Goal: Book appointment/travel/reservation

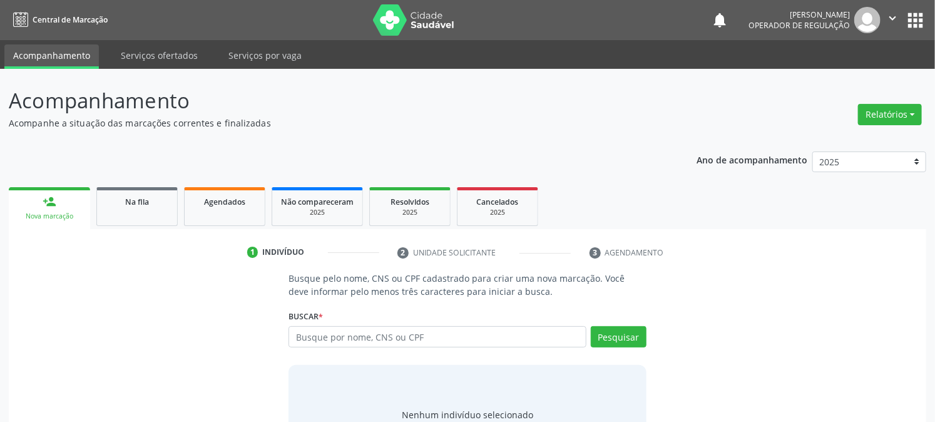
click at [390, 335] on input "text" at bounding box center [436, 336] width 297 height 21
type input "203678844740003"
click at [623, 347] on div "Pesquisar" at bounding box center [616, 341] width 60 height 30
click at [623, 340] on button "Pesquisar" at bounding box center [619, 336] width 56 height 21
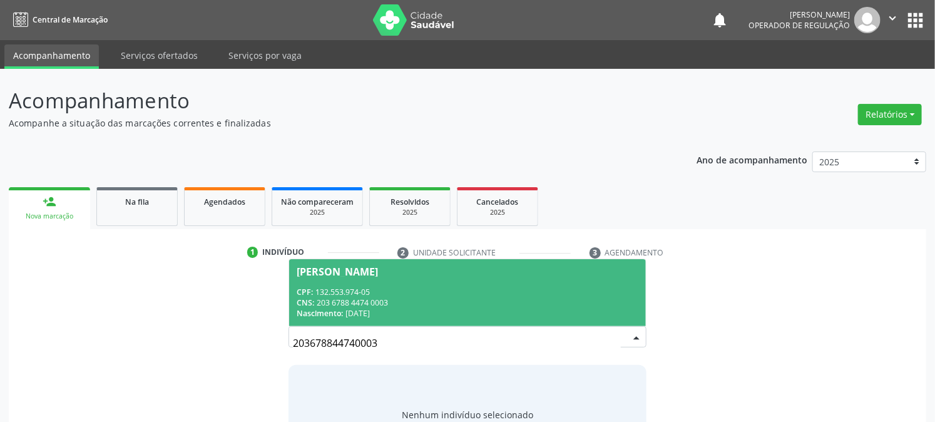
click at [369, 303] on div "CNS: 203 6788 4474 0003" at bounding box center [467, 302] width 341 height 11
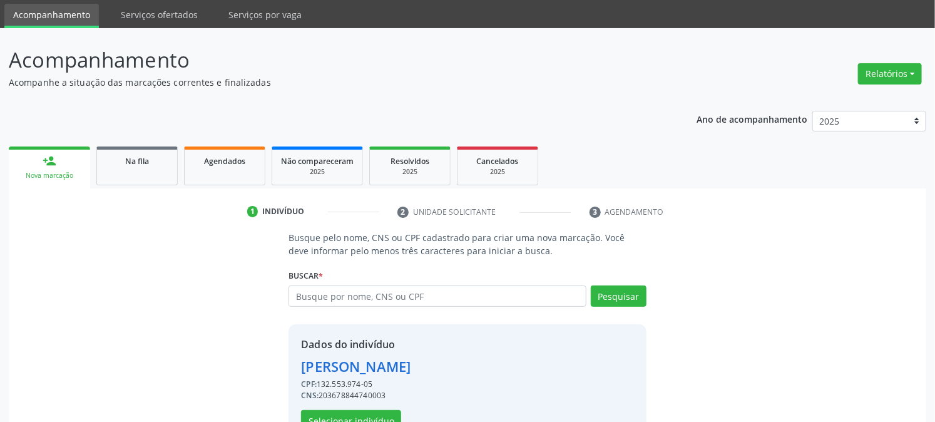
scroll to position [79, 0]
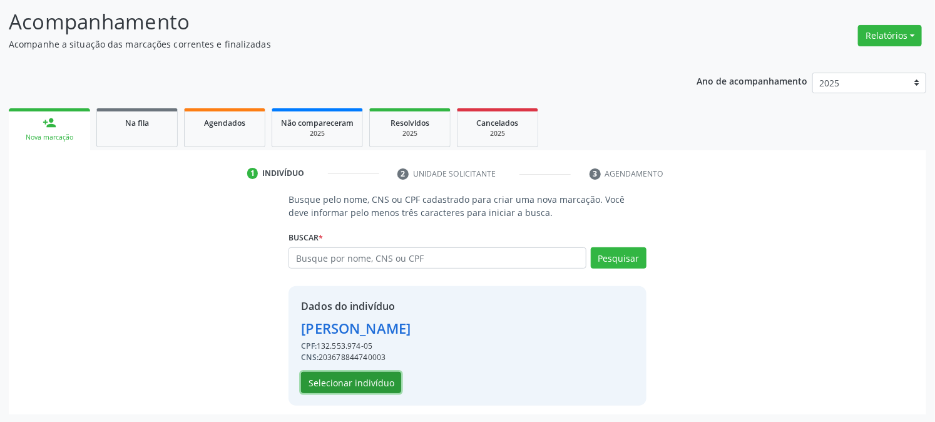
click at [337, 384] on button "Selecionar indivíduo" at bounding box center [351, 382] width 100 height 21
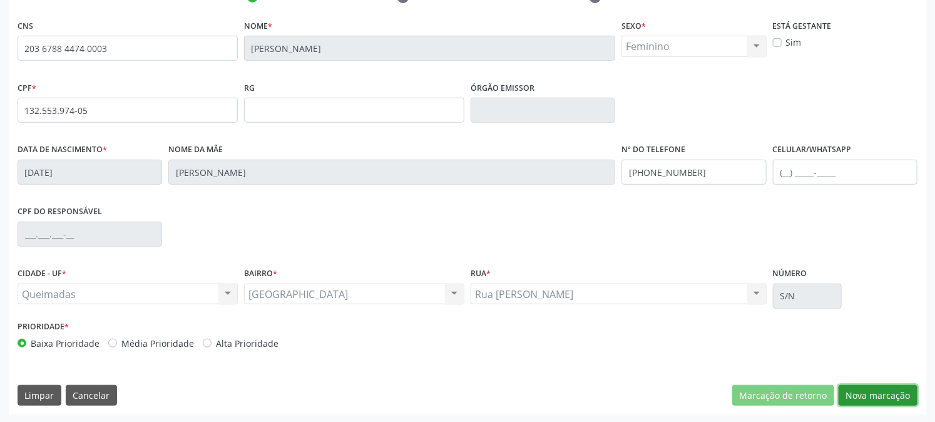
click at [879, 392] on button "Nova marcação" at bounding box center [878, 395] width 79 height 21
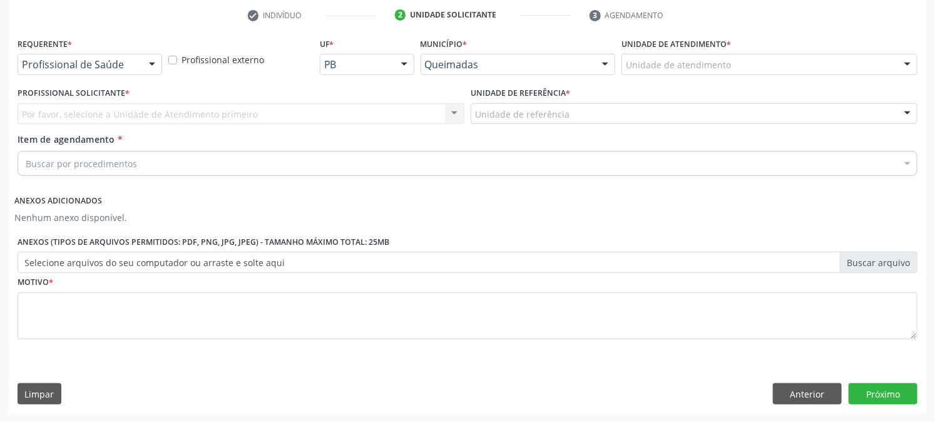
scroll to position [236, 0]
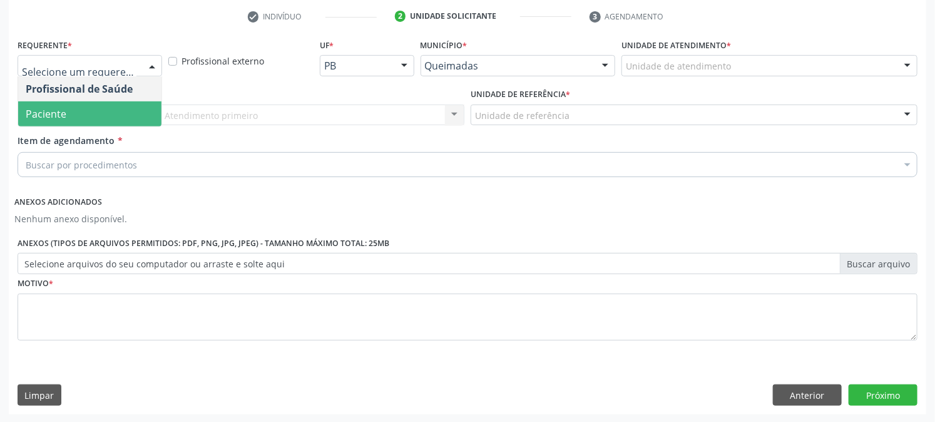
click at [91, 121] on span "Paciente" at bounding box center [89, 113] width 143 height 25
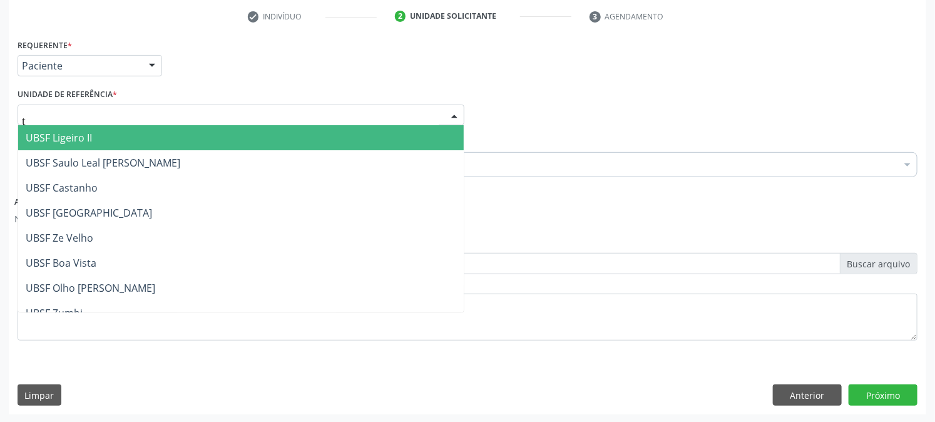
type input "ti"
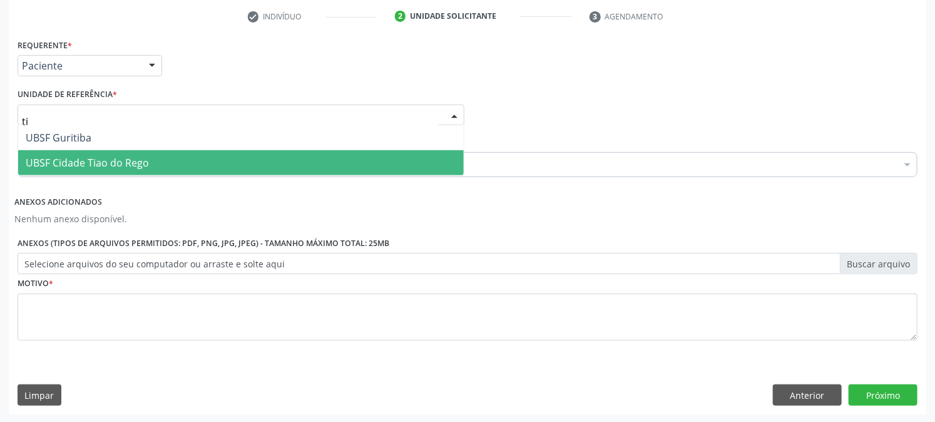
click at [91, 158] on span "UBSF Cidade Tiao do Rego" at bounding box center [87, 163] width 123 height 14
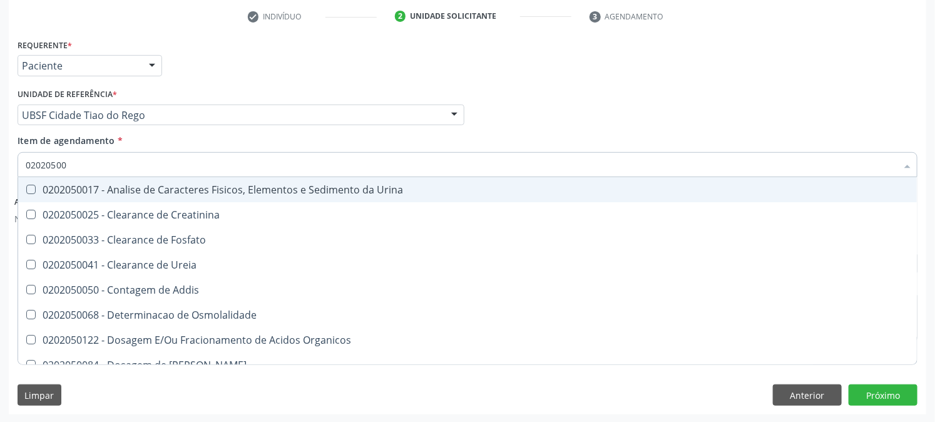
type input "020205001"
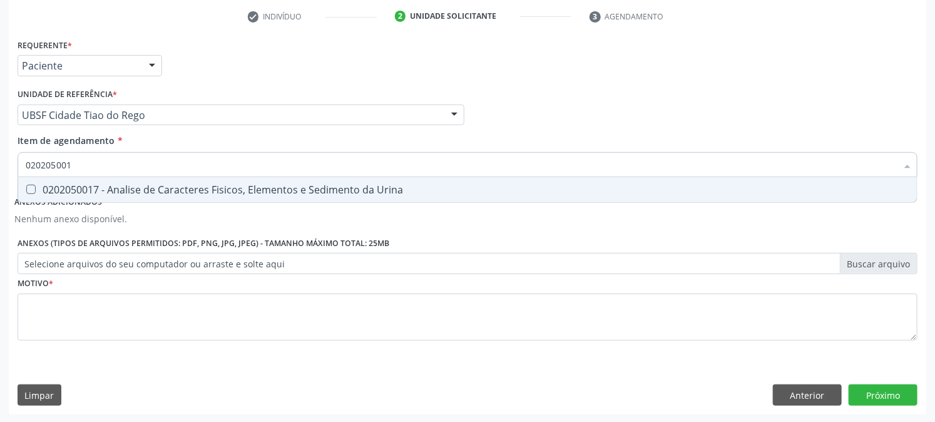
click at [51, 197] on span "0202050017 - Analise de Caracteres Fisicos, Elementos e Sedimento da Urina" at bounding box center [467, 189] width 899 height 25
checkbox Urina "true"
drag, startPoint x: 76, startPoint y: 166, endPoint x: 0, endPoint y: 172, distance: 75.9
click at [0, 171] on div "Acompanhamento Acompanhe a situação das marcações correntes e finalizadas Relat…" at bounding box center [467, 128] width 935 height 590
checkbox Urina "false"
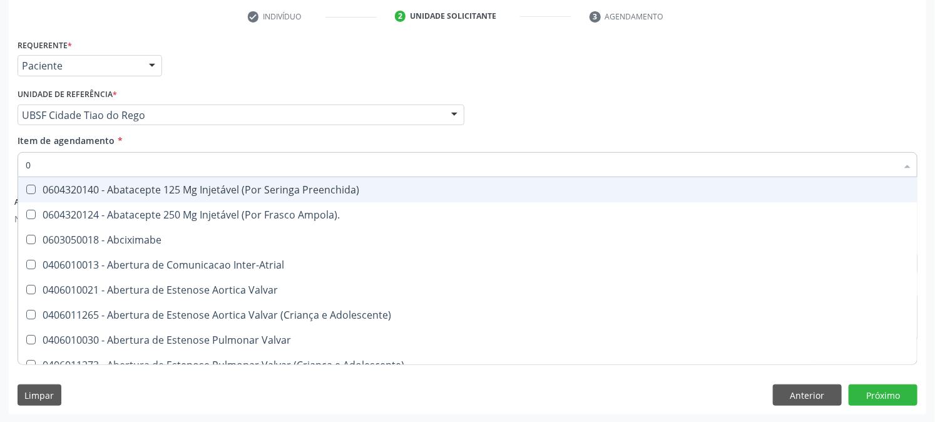
type input "02"
checkbox Psicossocial "true"
checkbox Urina "false"
type input "020"
checkbox Rim "true"
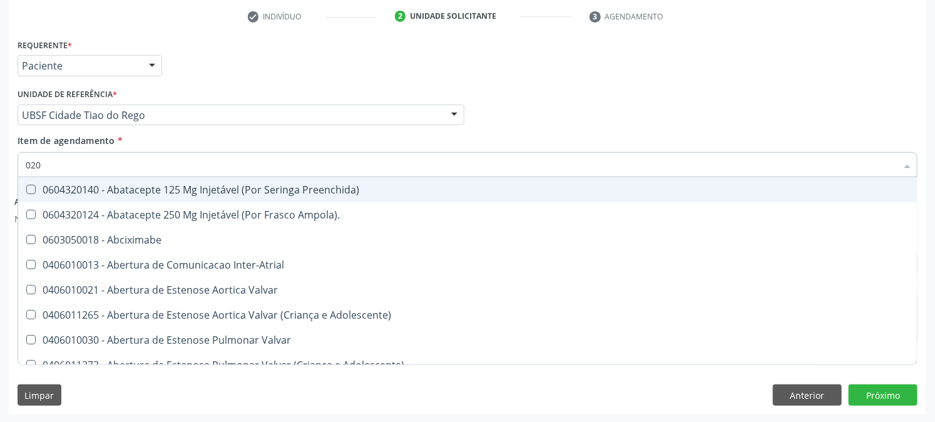
checkbox Psicossocial "false"
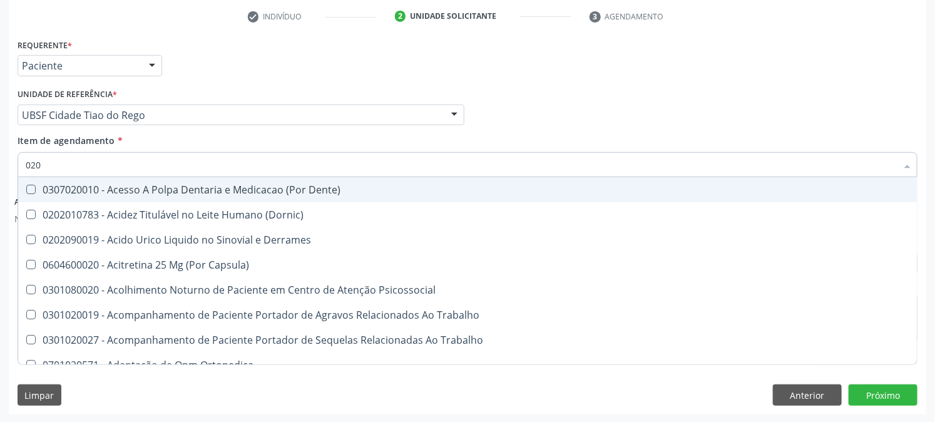
type input "0202"
checkbox Capsula\) "true"
checkbox Urina "false"
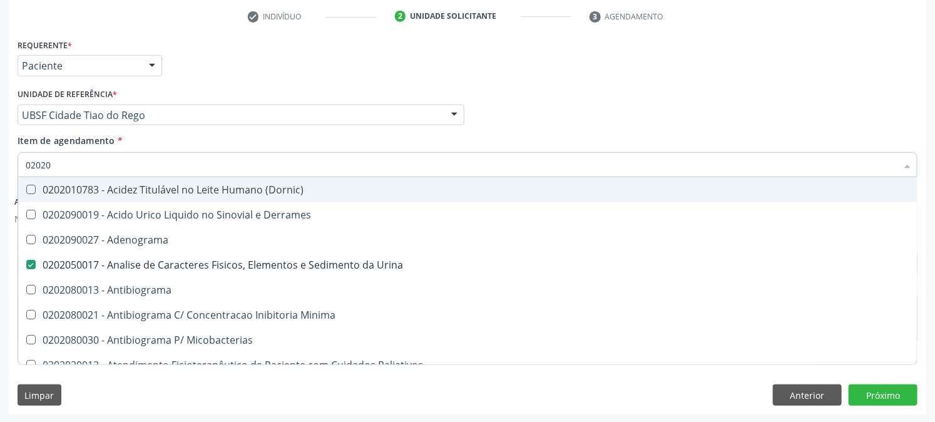
type input "020201"
checkbox Urina "false"
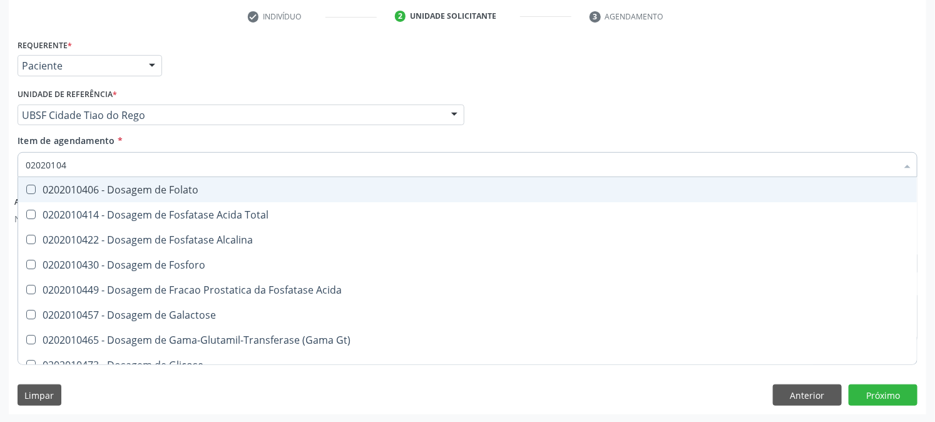
type input "020201047"
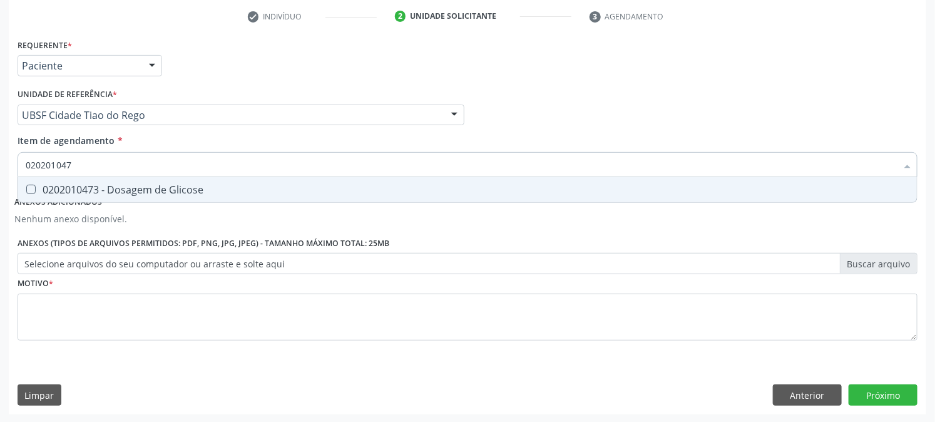
click at [39, 177] on span "0202010473 - Dosagem de Glicose" at bounding box center [467, 189] width 899 height 25
checkbox Glicose "true"
drag, startPoint x: 105, startPoint y: 165, endPoint x: 0, endPoint y: 173, distance: 104.8
click at [0, 173] on div "Acompanhamento Acompanhe a situação das marcações correntes e finalizadas Relat…" at bounding box center [467, 128] width 935 height 590
checkbox Glicose "false"
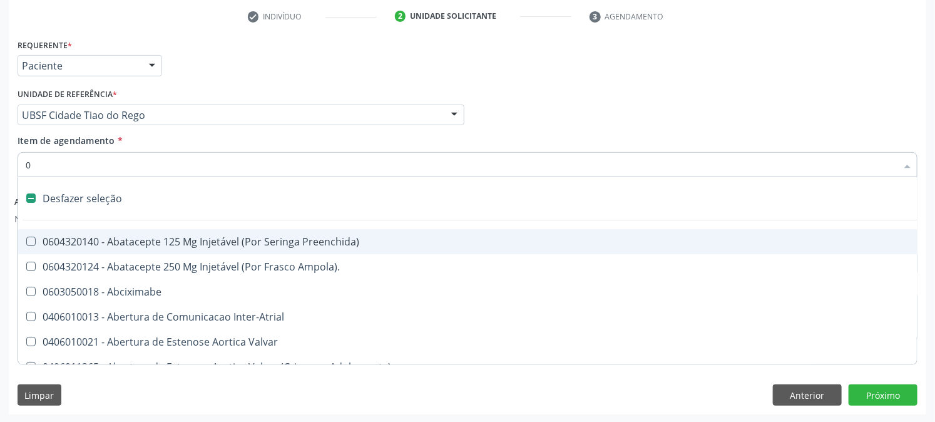
type input "02"
checkbox Psicossocial "true"
checkbox Urina "false"
checkbox Comprimido\) "true"
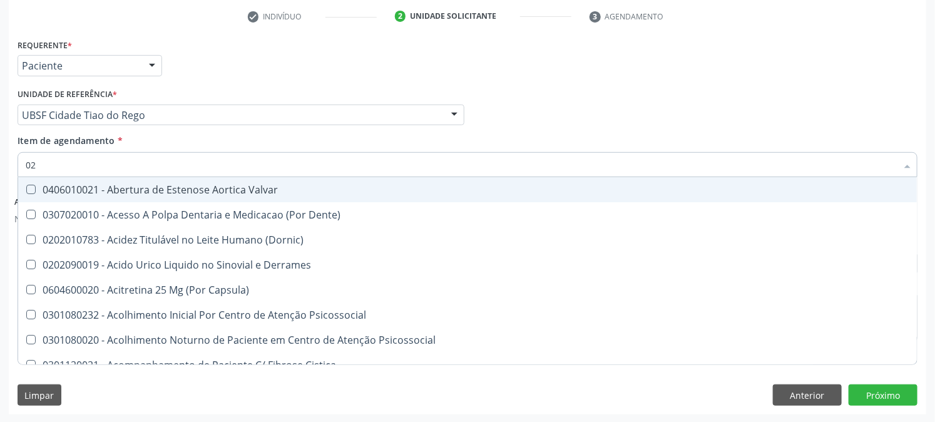
type input "020"
checkbox Frasco-Ampola\) "true"
checkbox Urina "false"
checkbox Osmolaridade "true"
checkbox Glicose "false"
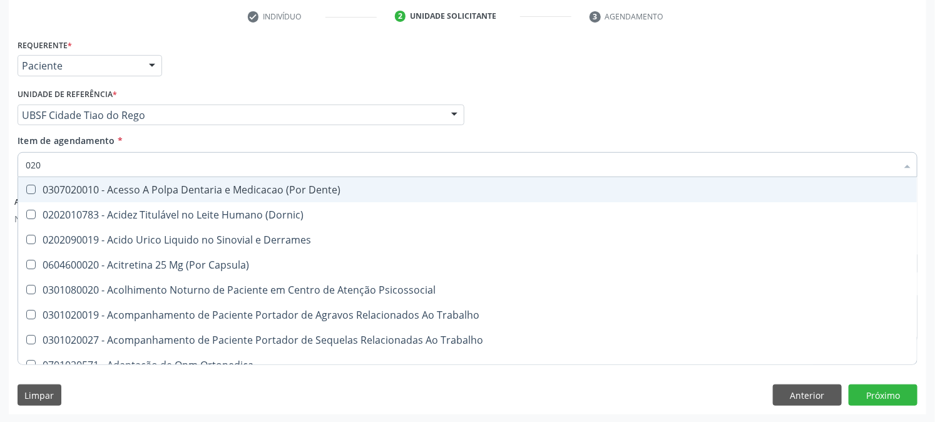
type input "0202"
checkbox Capsula\) "true"
checkbox Urina "false"
checkbox Cortante "true"
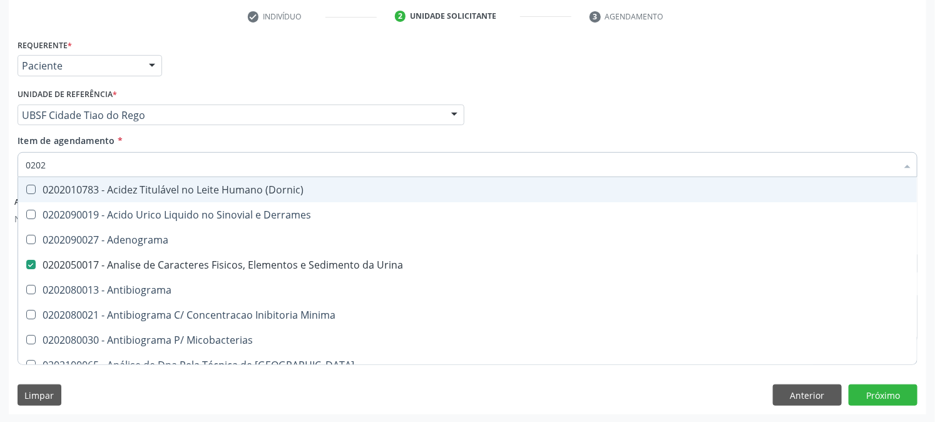
type input "02020"
checkbox Xiii "true"
checkbox Glicose "false"
type input "020202"
checkbox Urina "false"
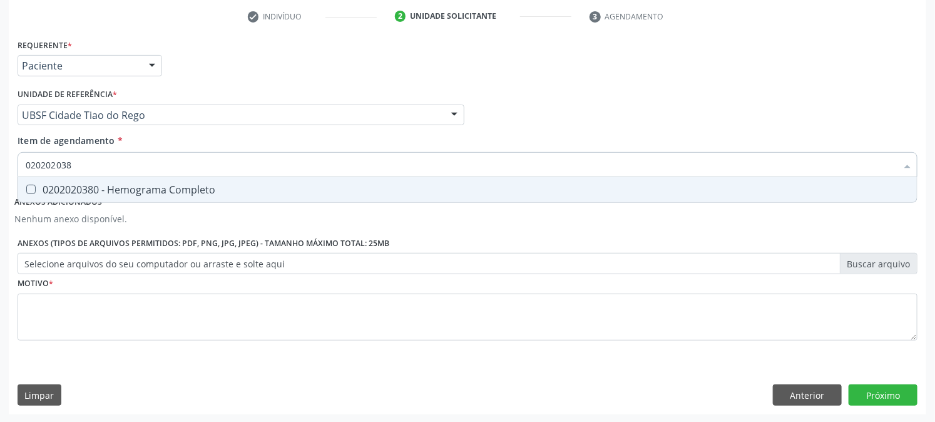
type input "0202020380"
click at [41, 188] on div "0202020380 - Hemograma Completo" at bounding box center [468, 190] width 884 height 10
checkbox Completo "true"
drag, startPoint x: 114, startPoint y: 163, endPoint x: 0, endPoint y: 160, distance: 113.9
click at [0, 160] on div "Acompanhamento Acompanhe a situação das marcações correntes e finalizadas Relat…" at bounding box center [467, 128] width 935 height 590
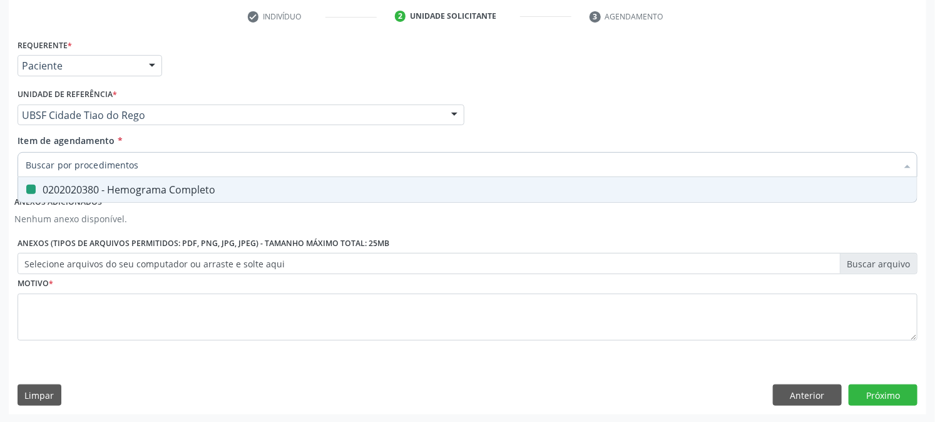
checkbox Completo "false"
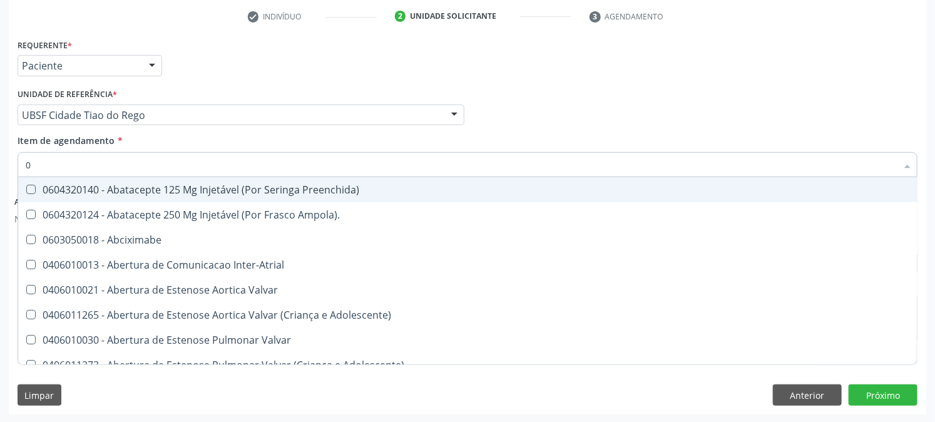
type input "02"
checkbox Psicossocial "true"
checkbox Urina "false"
checkbox Comprimido\) "true"
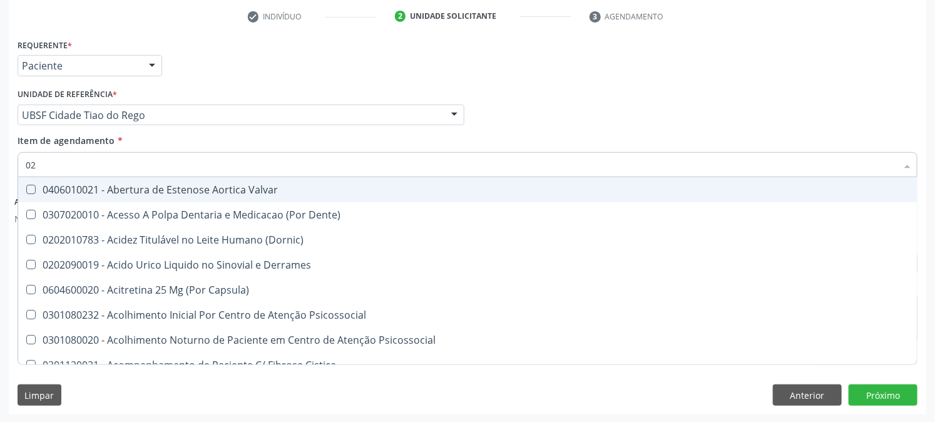
type input "020"
checkbox Frasco-Ampola\) "true"
checkbox Urina "false"
checkbox Osmolaridade "true"
checkbox Glicose "false"
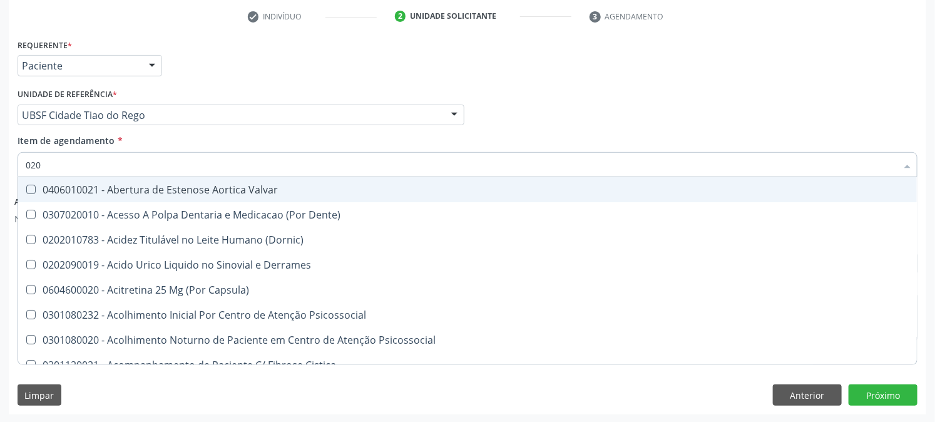
checkbox Eletro-Oculografia "true"
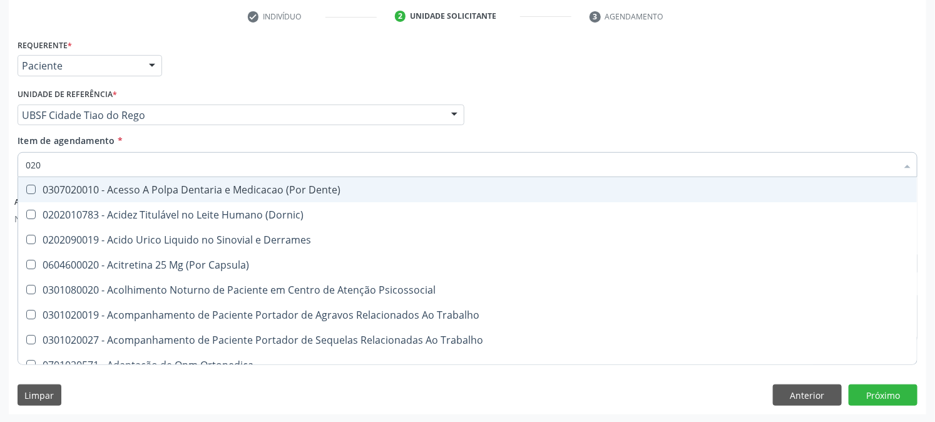
type input "0202"
checkbox Capsula\) "true"
checkbox Urina "false"
checkbox Cortante "true"
checkbox Revisao "true"
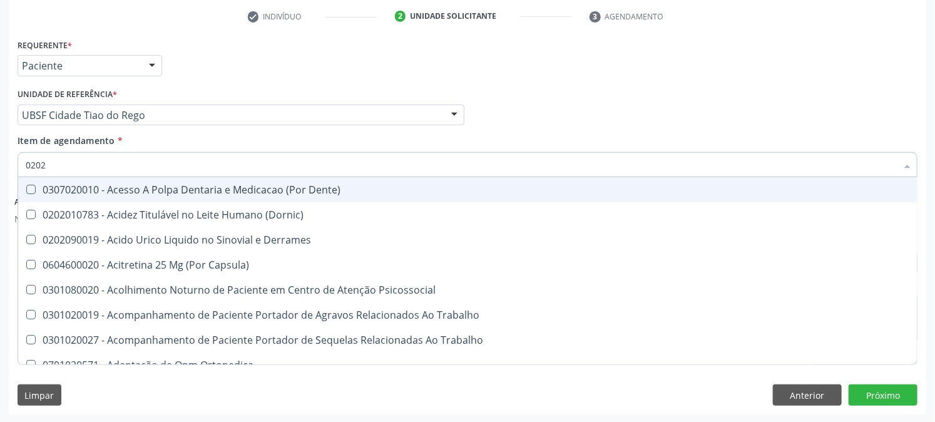
type input "02020"
checkbox Assistida "true"
checkbox Cortante "false"
checkbox Liquorico\) "true"
checkbox Revisao "false"
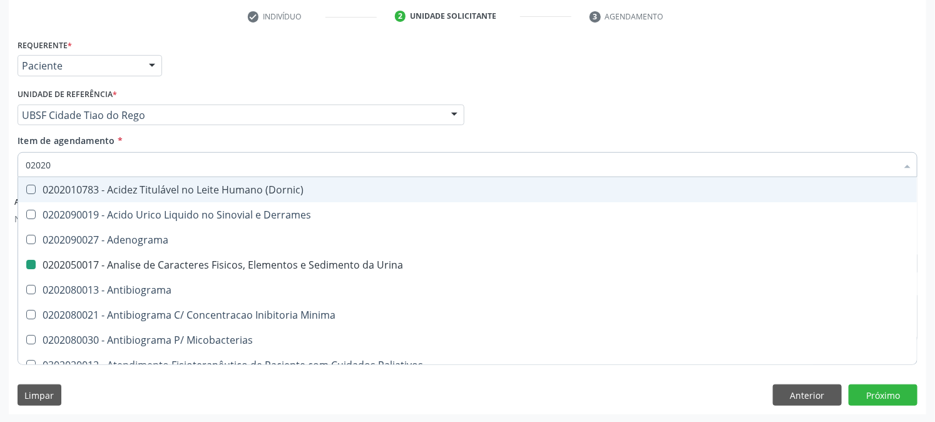
type input "020203"
checkbox Urina "false"
checkbox Molecular "true"
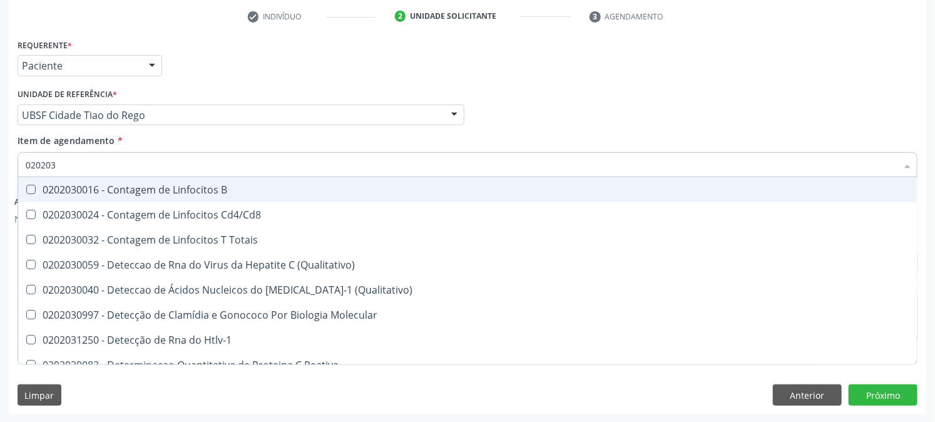
type input "0202030"
checkbox Completo "false"
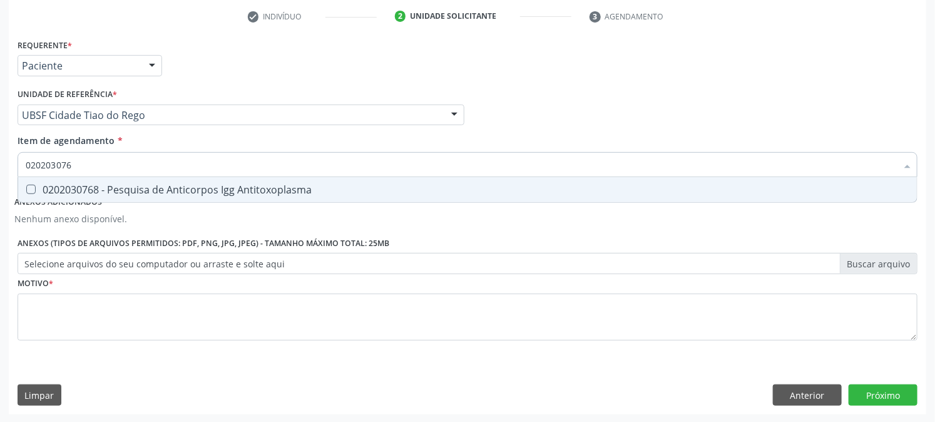
type input "0202030768"
click at [41, 189] on div "0202030768 - Pesquisa de Anticorpos Igg Antitoxoplasma" at bounding box center [468, 190] width 884 height 10
checkbox Antitoxoplasma "true"
drag, startPoint x: 75, startPoint y: 169, endPoint x: 0, endPoint y: 160, distance: 75.7
click at [0, 160] on div "Acompanhamento Acompanhe a situação das marcações correntes e finalizadas Relat…" at bounding box center [467, 128] width 935 height 590
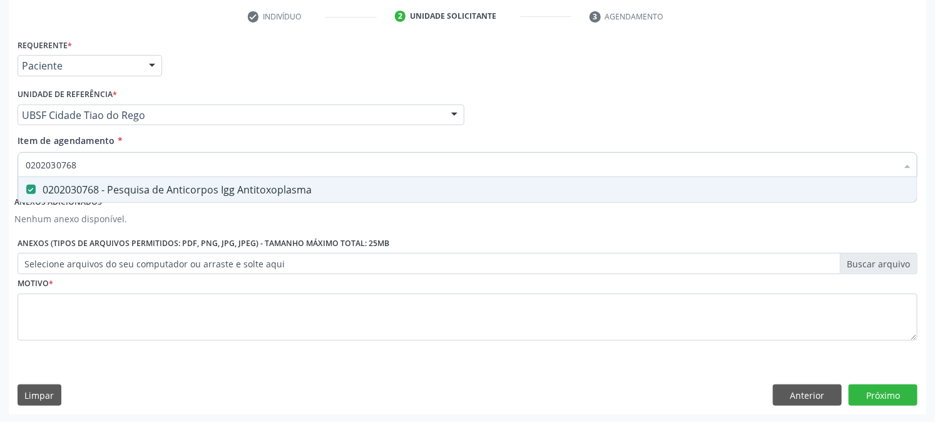
click at [0, 160] on div "Acompanhamento Acompanhe a situação das marcações correntes e finalizadas Relat…" at bounding box center [467, 128] width 935 height 590
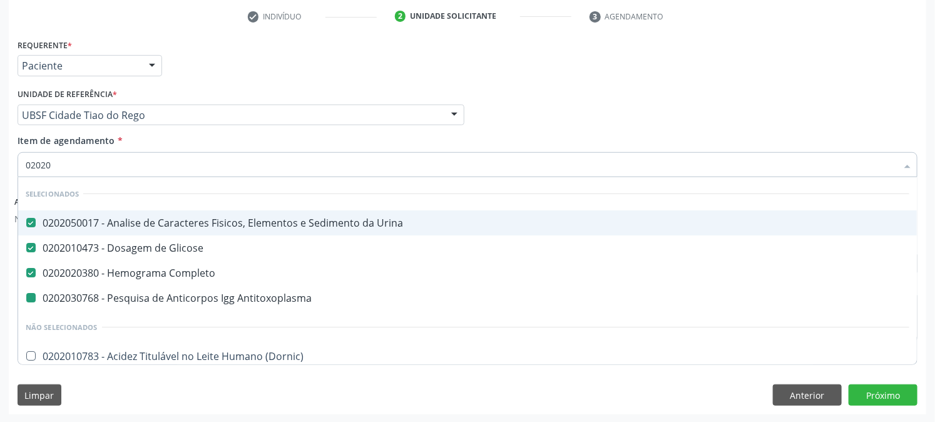
type input "020203"
checkbox Antitoxoplasma "false"
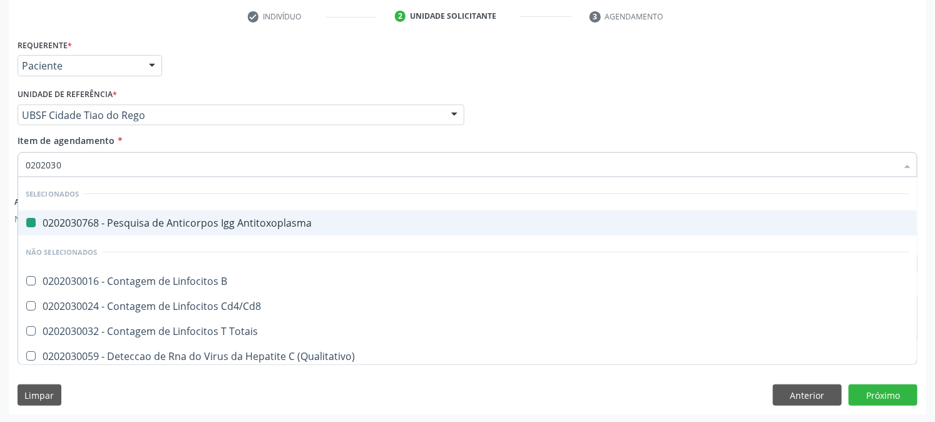
type input "02020308"
checkbox Antitoxoplasma "false"
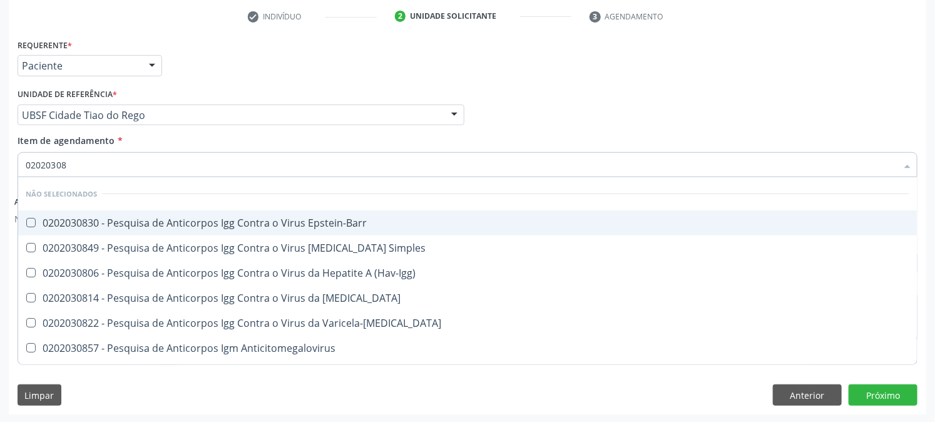
type input "020203087"
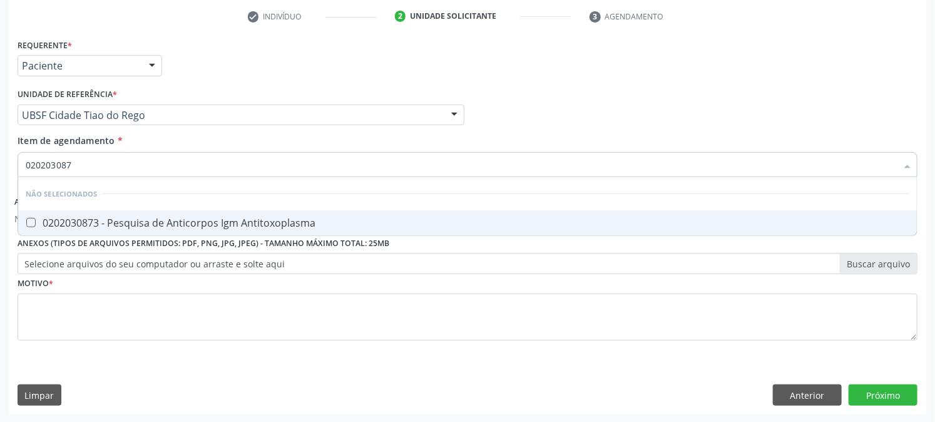
click at [81, 223] on div "0202030873 - Pesquisa de Anticorpos Igm Antitoxoplasma" at bounding box center [468, 223] width 884 height 10
checkbox Antitoxoplasma "true"
drag, startPoint x: 102, startPoint y: 161, endPoint x: 0, endPoint y: 159, distance: 102.0
click at [0, 158] on div "Acompanhamento Acompanhe a situação das marcações correntes e finalizadas Relat…" at bounding box center [467, 128] width 935 height 590
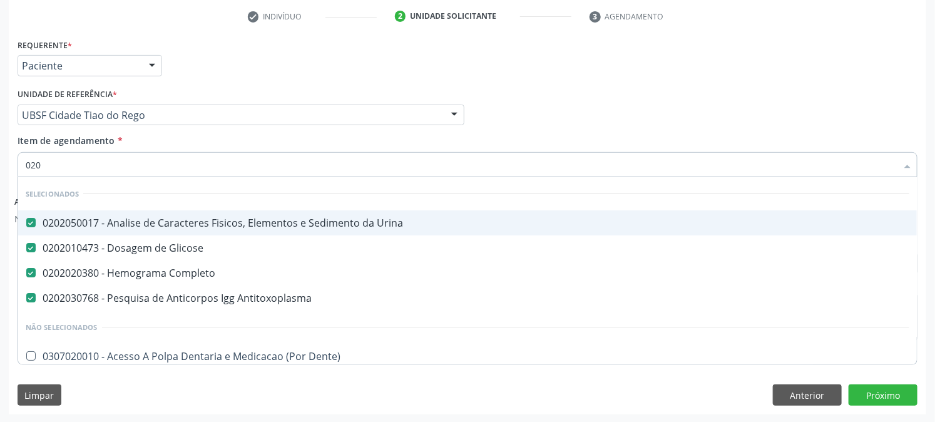
type input "0202"
checkbox Globular "true"
type input "02020"
checkbox Urina "true"
checkbox Antitoxoplasma "false"
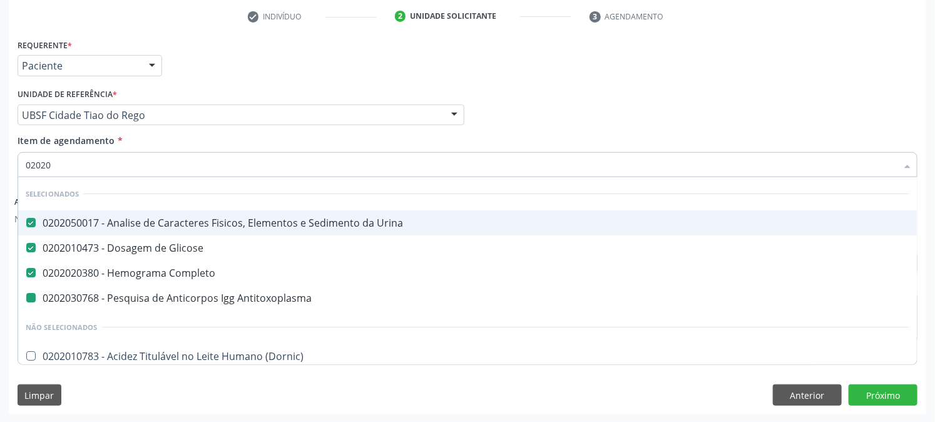
type input "020203"
checkbox Antitoxoplasma "false"
checkbox Iga "true"
type input "0202030"
checkbox Vanilmandelico "true"
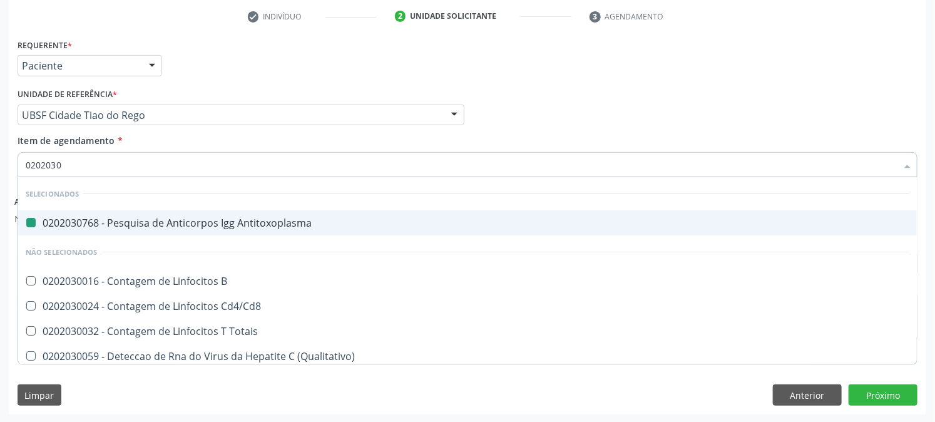
type input "02020309"
checkbox Antitoxoplasma "false"
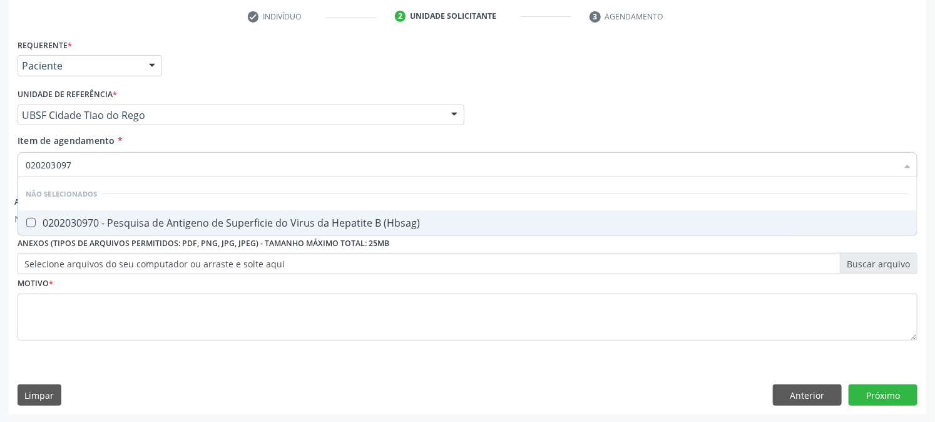
type input "0202030970"
drag, startPoint x: 29, startPoint y: 221, endPoint x: 36, endPoint y: 215, distance: 9.8
click at [29, 222] on \(Hbsag\) at bounding box center [30, 222] width 9 height 9
click at [26, 222] on \(Hbsag\) "checkbox" at bounding box center [22, 222] width 8 height 8
checkbox \(Hbsag\) "true"
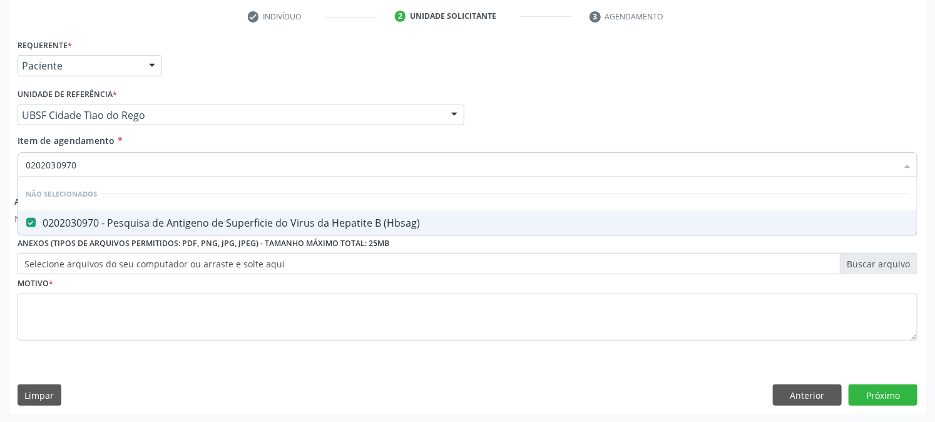
drag, startPoint x: 103, startPoint y: 163, endPoint x: 0, endPoint y: 163, distance: 102.6
click at [0, 163] on div "Acompanhamento Acompanhe a situação das marcações correntes e finalizadas Relat…" at bounding box center [467, 128] width 935 height 590
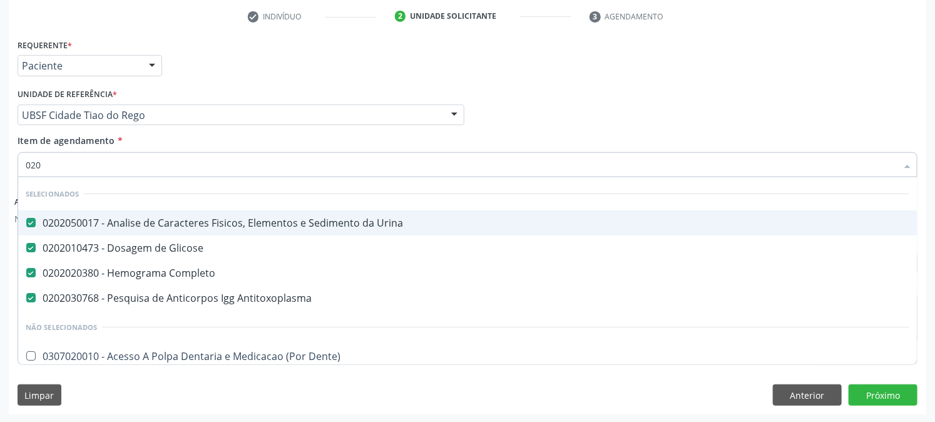
type input "0202"
checkbox Globular "true"
checkbox Sulfo-Hemoglobina "true"
type input "02021"
checkbox Urina "false"
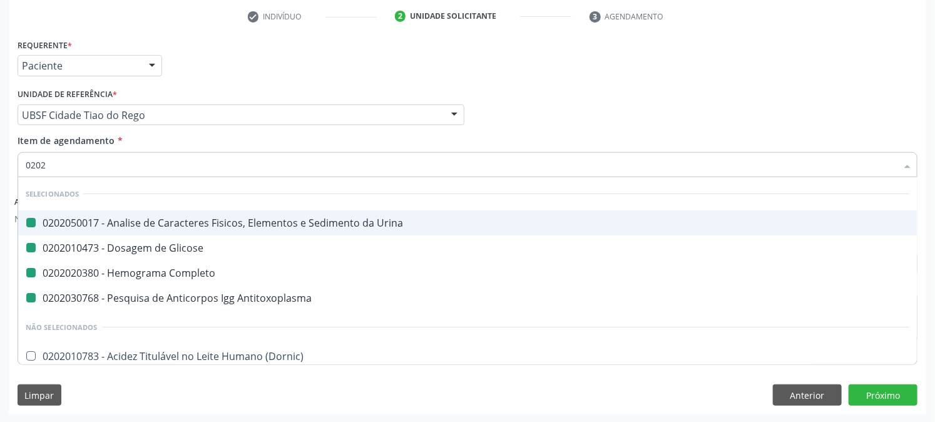
checkbox Glicose "false"
checkbox Completo "false"
checkbox Antitoxoplasma "false"
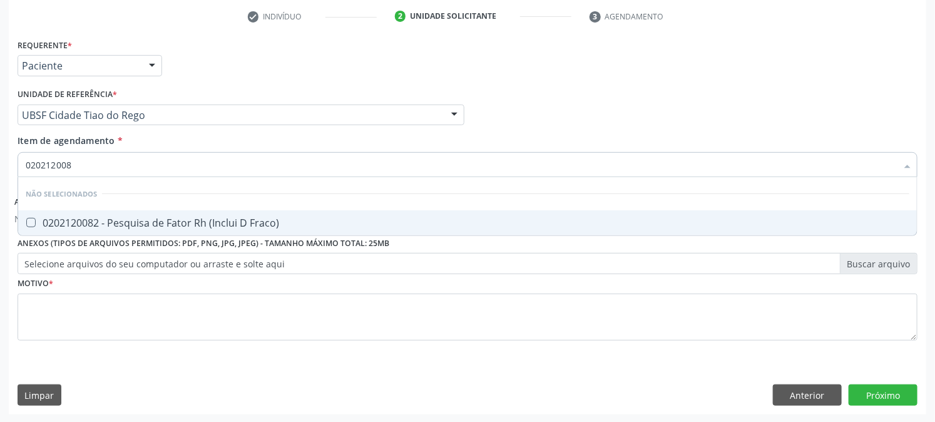
type input "0202120082"
click at [31, 216] on span "0202120082 - Pesquisa de Fator Rh (Inclui D Fraco)" at bounding box center [467, 222] width 899 height 25
checkbox Fraco\) "true"
drag, startPoint x: 96, startPoint y: 167, endPoint x: 0, endPoint y: 164, distance: 95.8
click at [0, 165] on div "Acompanhamento Acompanhe a situação das marcações correntes e finalizadas Relat…" at bounding box center [467, 128] width 935 height 590
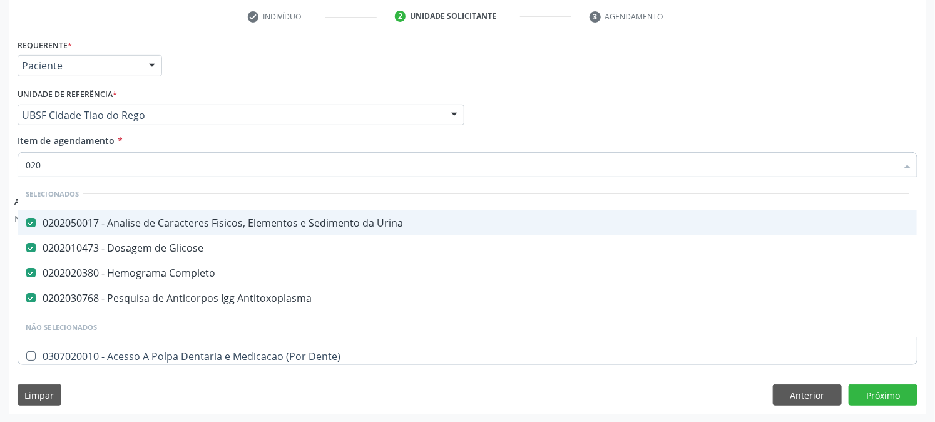
type input "0202"
checkbox Globular "true"
checkbox Sulfo-Hemoglobina "true"
checkbox Iii\) "true"
type input "02020"
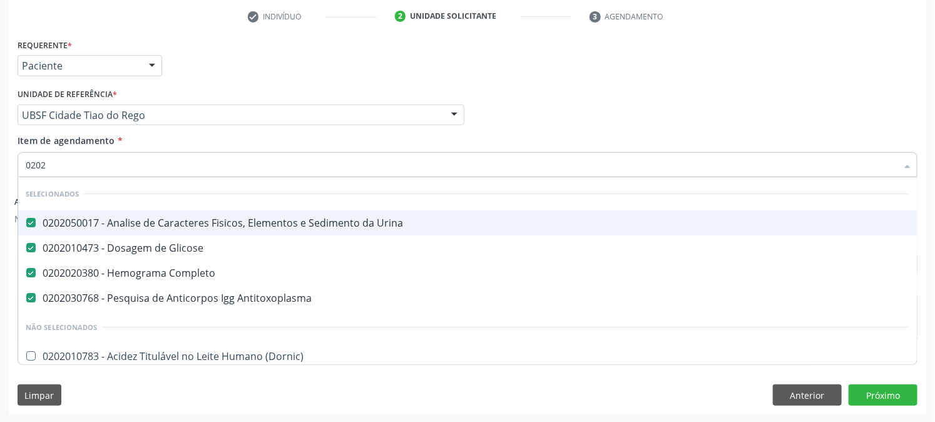
checkbox Urina "true"
checkbox Anti-Sm "true"
checkbox Antitoxoplasma "false"
checkbox \(Hbsag\) "false"
checkbox Fraco\) "false"
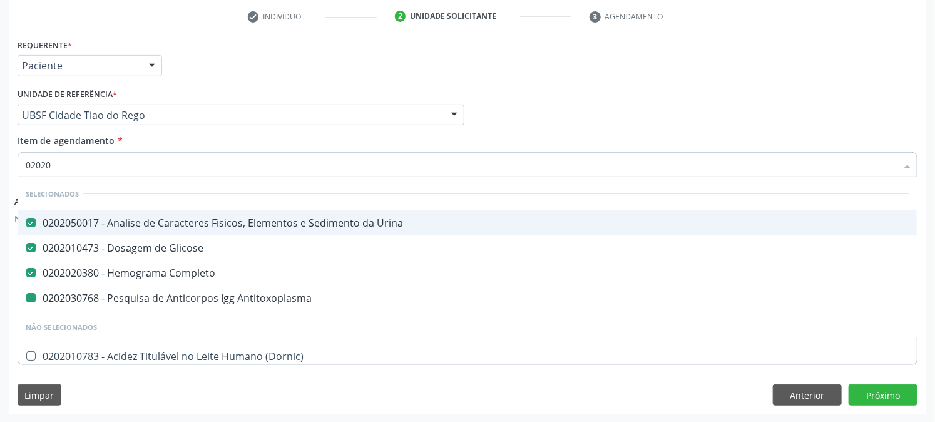
type input "020203"
checkbox Antitoxoplasma "false"
checkbox Iga "true"
checkbox Ionizavel "true"
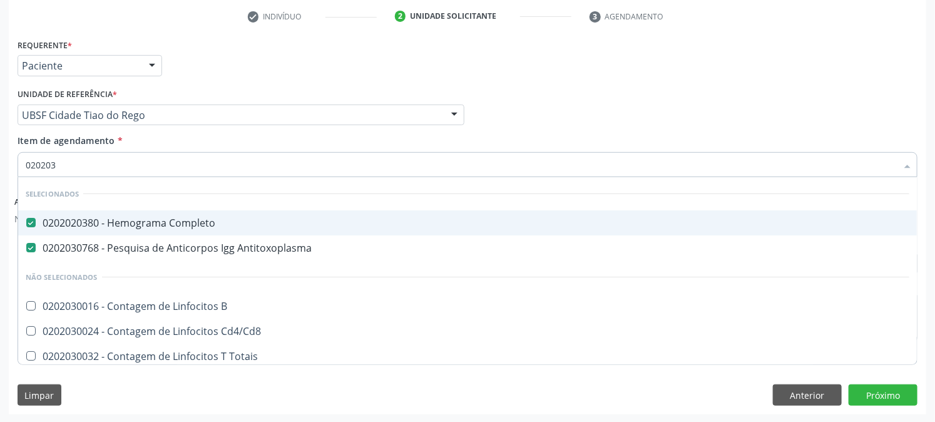
type input "0202030"
checkbox \(Anti-Hcv\) "true"
checkbox Epstein-Barr "true"
type input "02020303"
checkbox Completo "false"
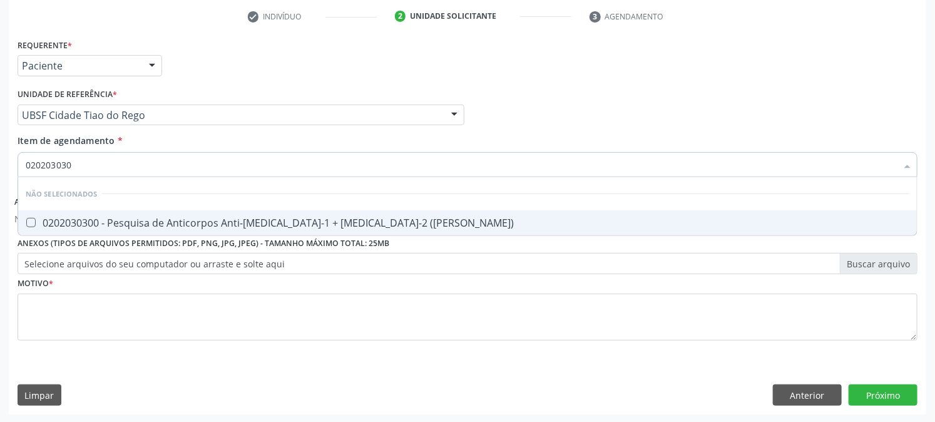
type input "0202030300"
click at [39, 221] on div "0202030300 - Pesquisa de Anticorpos Anti-[MEDICAL_DATA]-1 + [MEDICAL_DATA]-2 ([…" at bounding box center [468, 223] width 884 height 10
checkbox \(Elisa\) "true"
drag, startPoint x: 85, startPoint y: 165, endPoint x: 0, endPoint y: 165, distance: 85.1
click at [4, 164] on div "Acompanhamento Acompanhe a situação das marcações correntes e finalizadas Relat…" at bounding box center [467, 128] width 935 height 590
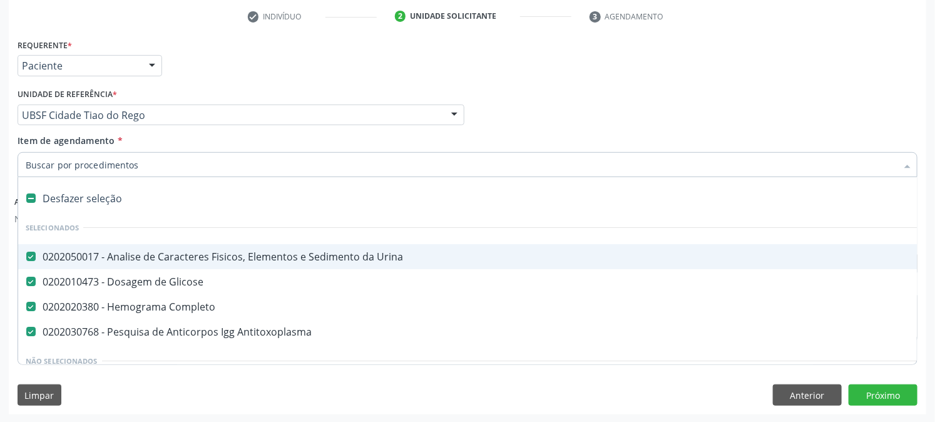
click at [0, 170] on div "Acompanhamento Acompanhe a situação das marcações correntes e finalizadas Relat…" at bounding box center [467, 128] width 935 height 590
checkbox Preenchida\) "true"
checkbox Ampola\)\ "true"
checkbox Abciximabe "true"
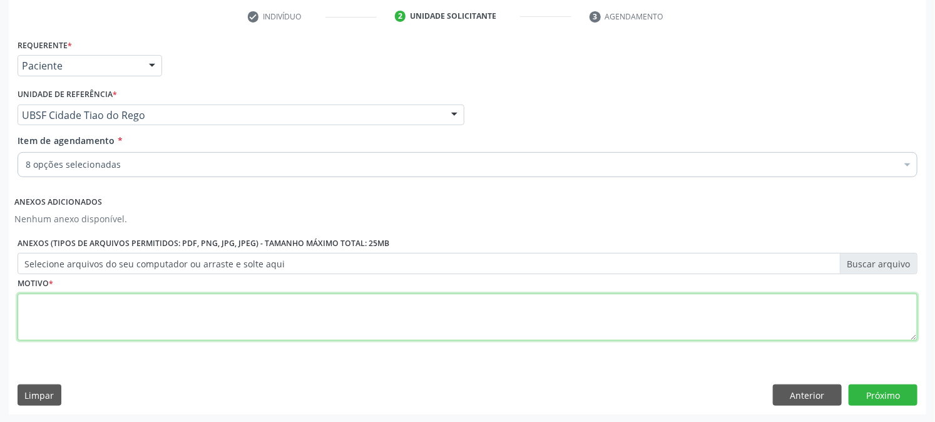
click at [41, 308] on textarea at bounding box center [468, 317] width 900 height 48
type textarea "PRÉ [DATE]"
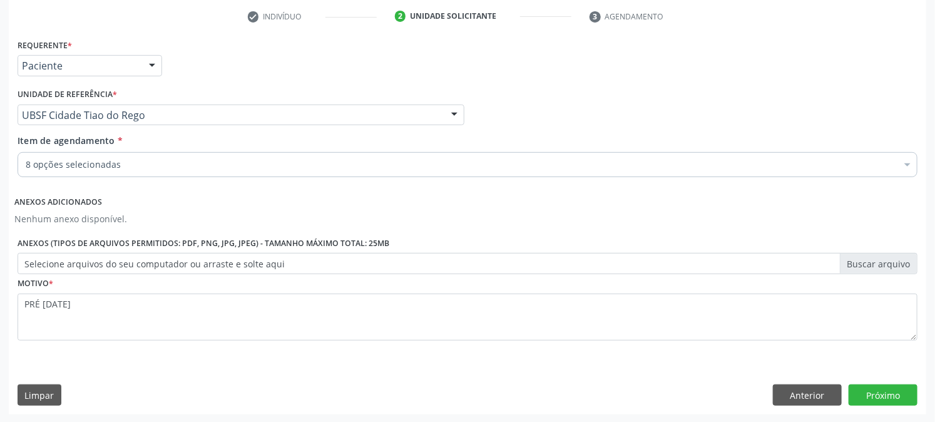
click at [154, 155] on div "8 opções selecionadas" at bounding box center [468, 164] width 900 height 25
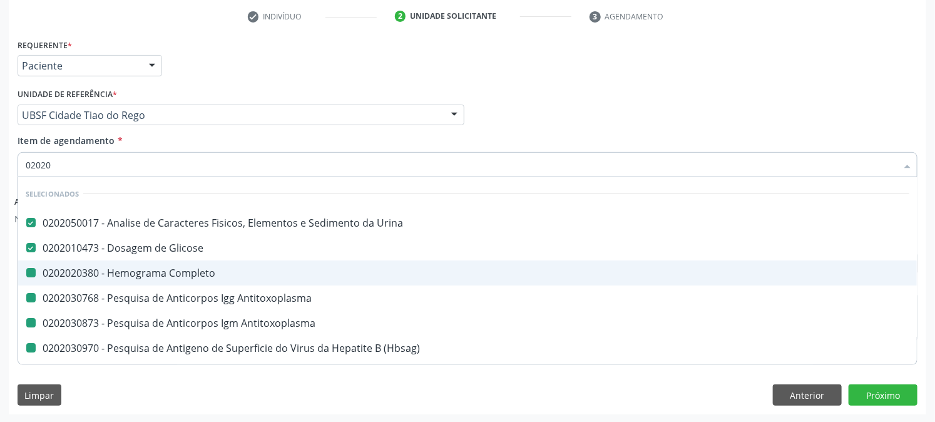
type input "020201"
checkbox Completo "false"
checkbox Antitoxoplasma "false"
checkbox \(Hbsag\) "false"
checkbox \(Elisa\) "false"
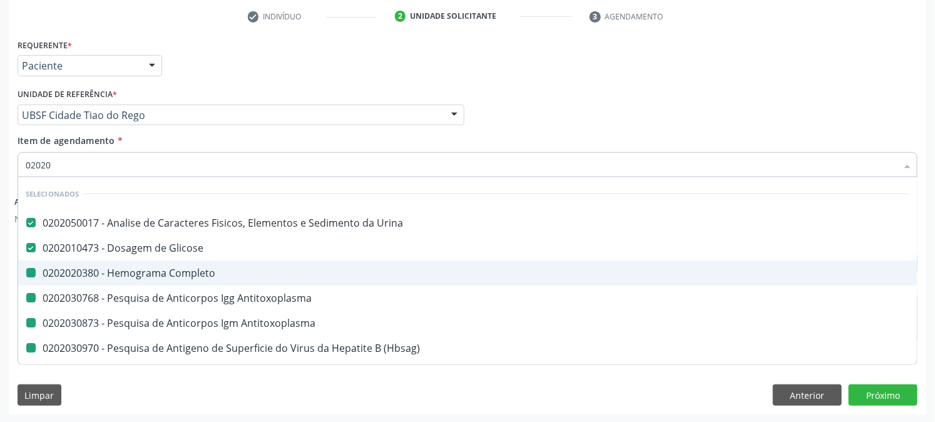
checkbox Antitoxoplasma "false"
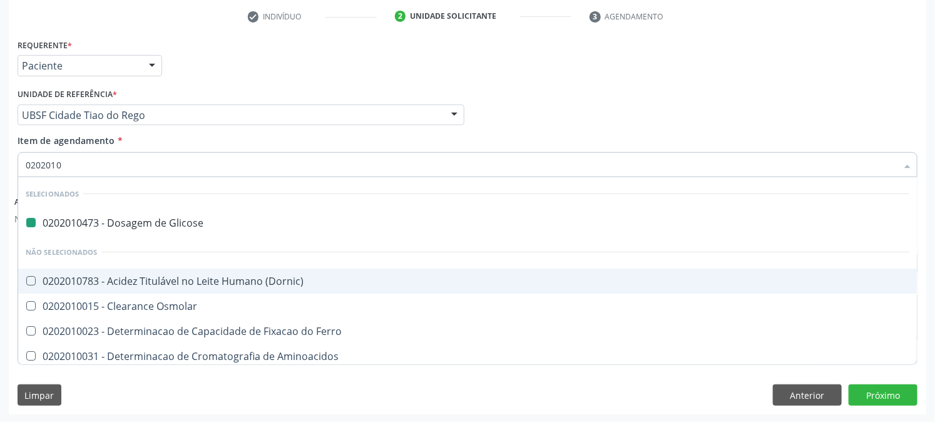
type input "02020100"
checkbox Glicose "false"
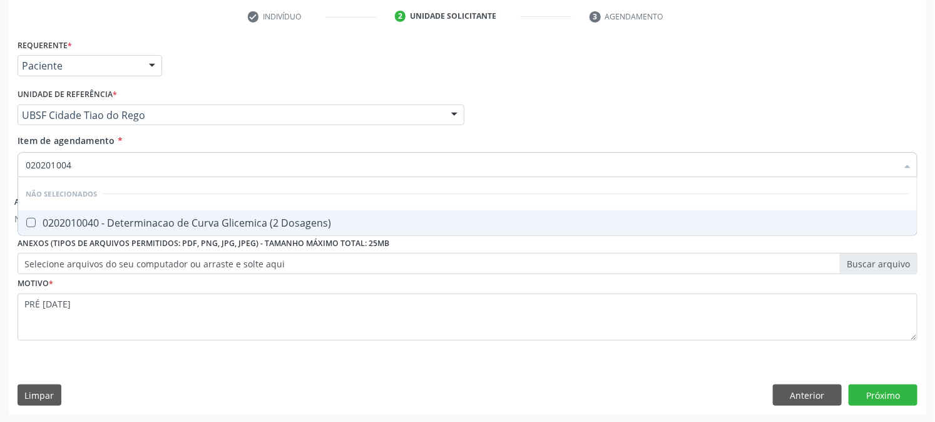
type input "0202010040"
click at [32, 216] on span "0202010040 - Determinacao de Curva Glicemica (2 Dosagens)" at bounding box center [467, 222] width 899 height 25
checkbox Dosagens\) "true"
click at [899, 392] on button "Próximo" at bounding box center [883, 394] width 69 height 21
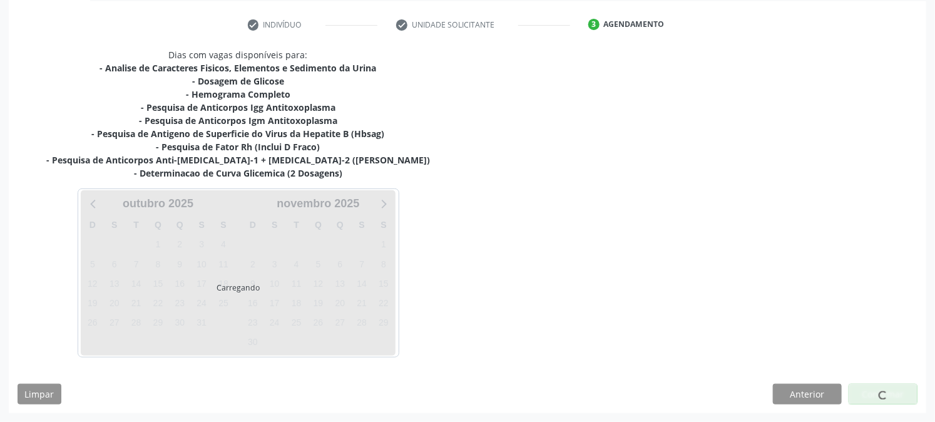
scroll to position [227, 0]
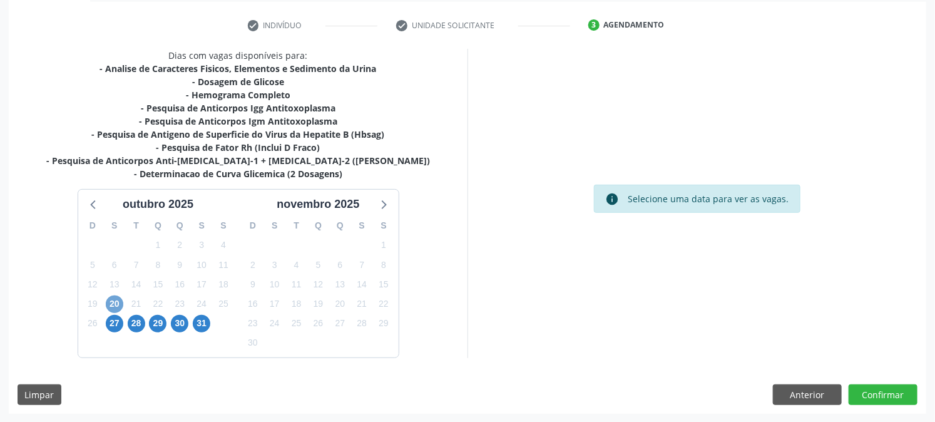
click at [113, 303] on span "20" at bounding box center [115, 304] width 18 height 18
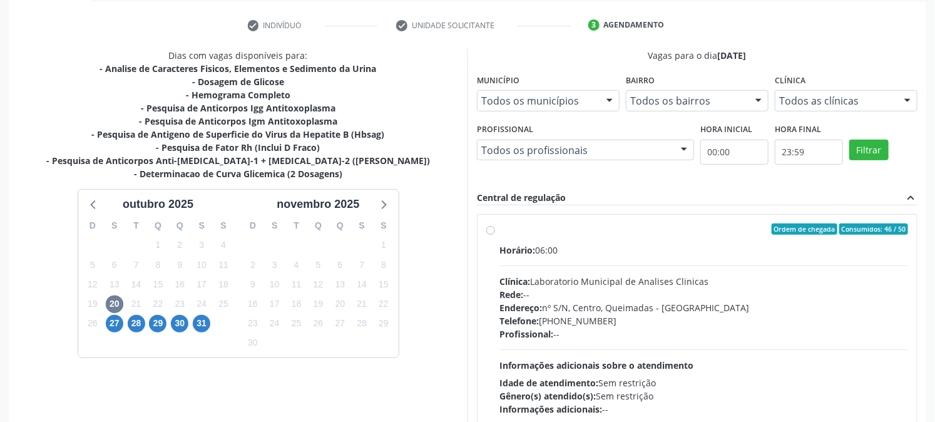
click at [554, 240] on label "Ordem de chegada Consumidos: 46 / 50 Horário: 06:00 Clínica: Laboratorio Munici…" at bounding box center [703, 319] width 409 height 192
click at [495, 235] on input "Ordem de chegada Consumidos: 46 / 50 Horário: 06:00 Clínica: Laboratorio Munici…" at bounding box center [490, 228] width 9 height 11
radio input "true"
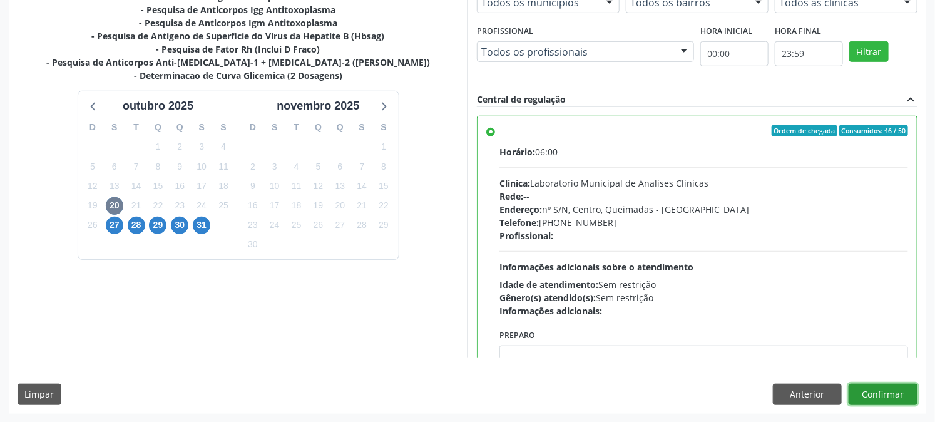
click at [879, 392] on button "Confirmar" at bounding box center [883, 394] width 69 height 21
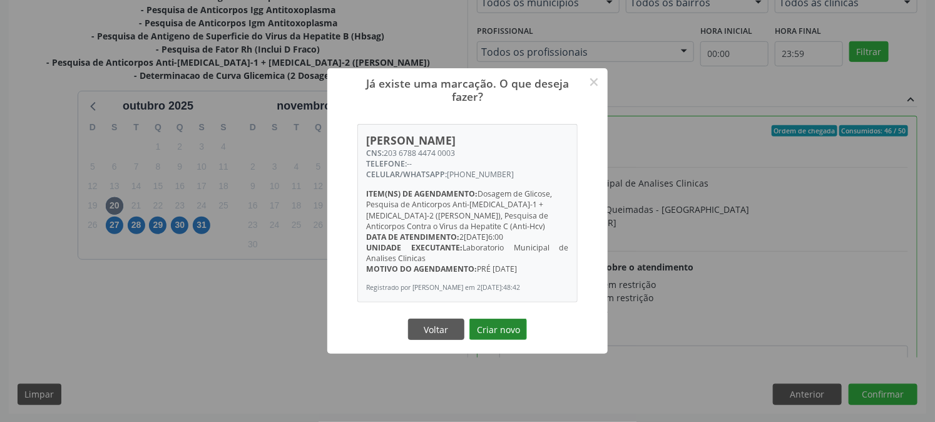
click at [517, 328] on button "Criar novo" at bounding box center [498, 329] width 58 height 21
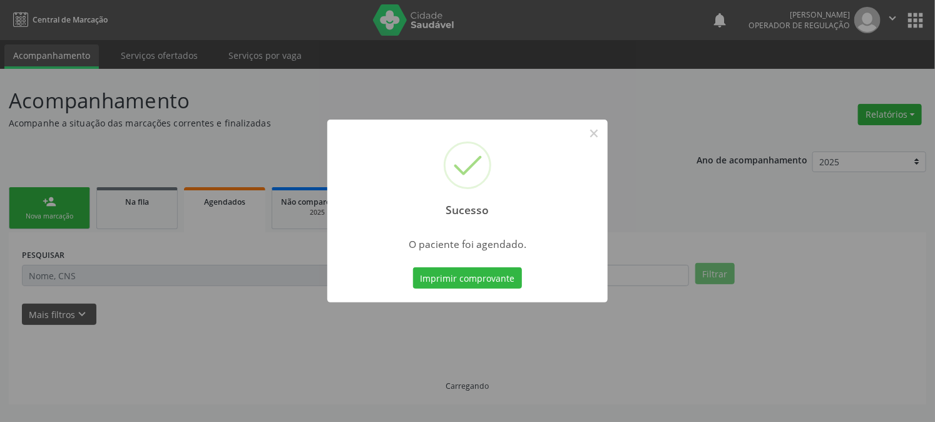
scroll to position [0, 0]
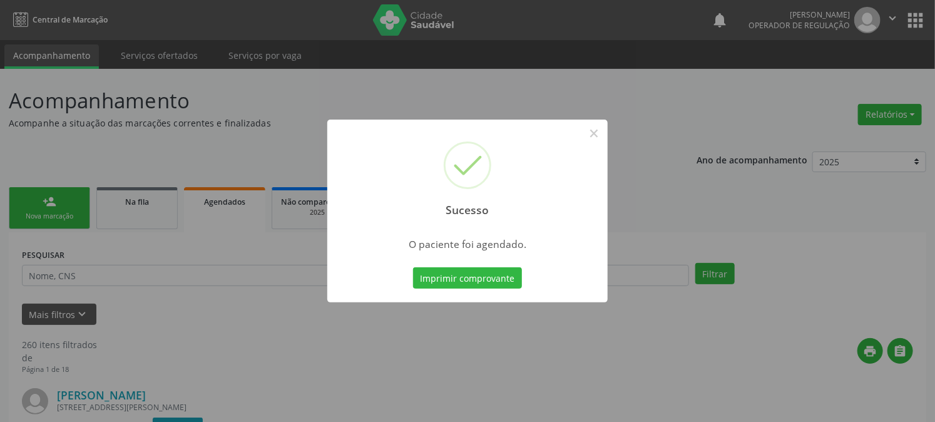
click at [492, 266] on div "Imprimir comprovante Cancel" at bounding box center [467, 278] width 115 height 26
click at [489, 276] on button "Imprimir comprovante" at bounding box center [467, 277] width 109 height 21
